Goal: Transaction & Acquisition: Purchase product/service

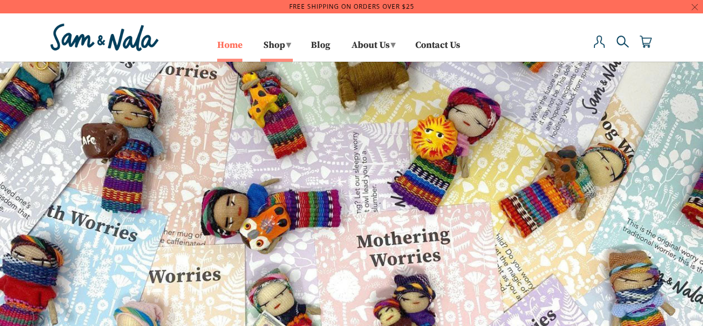
click at [232, 46] on link "Home" at bounding box center [229, 50] width 25 height 17
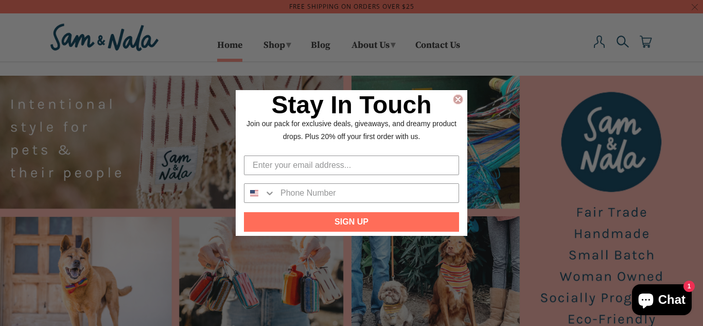
click at [458, 99] on icon "Close dialog" at bounding box center [458, 99] width 4 height 4
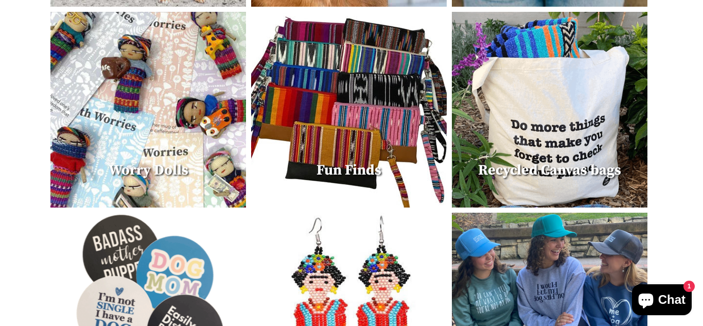
scroll to position [562, 0]
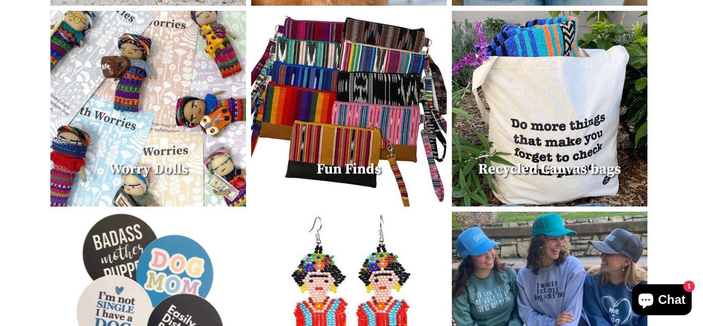
click at [163, 147] on img at bounding box center [148, 109] width 196 height 196
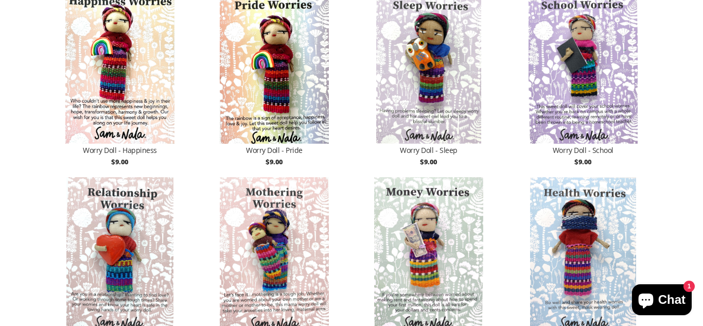
scroll to position [545, 0]
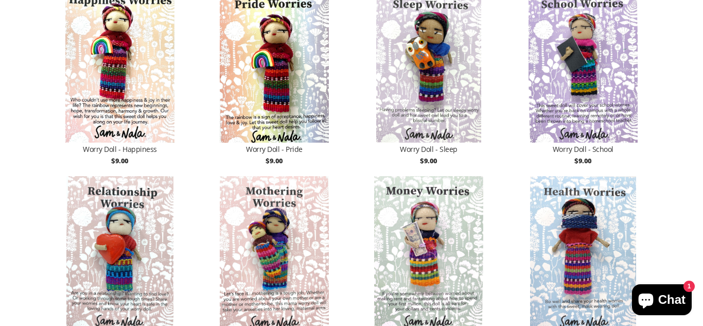
click at [278, 242] on img at bounding box center [274, 253] width 144 height 154
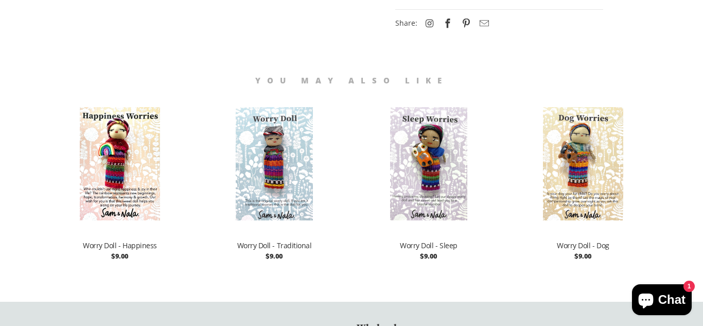
scroll to position [356, 0]
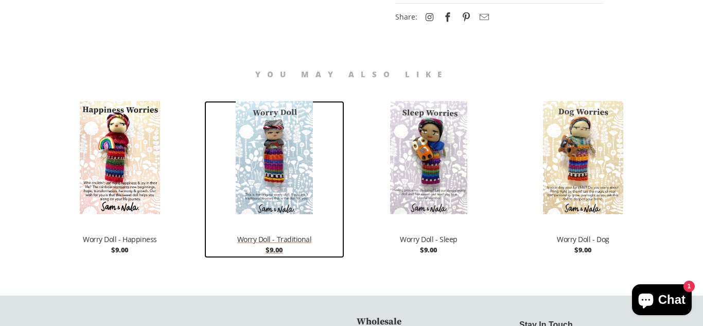
click at [286, 208] on img at bounding box center [274, 157] width 113 height 113
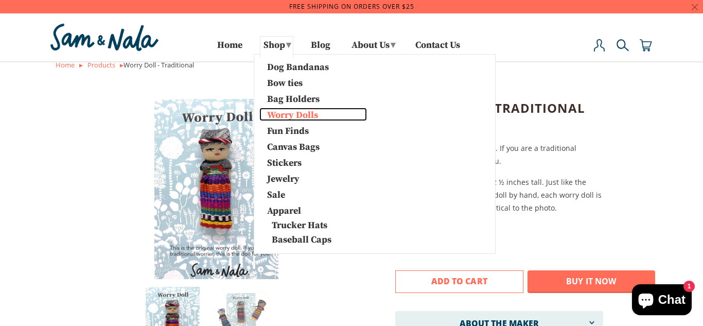
click at [290, 114] on link "Worry Dolls" at bounding box center [313, 114] width 108 height 13
